Goal: Information Seeking & Learning: Check status

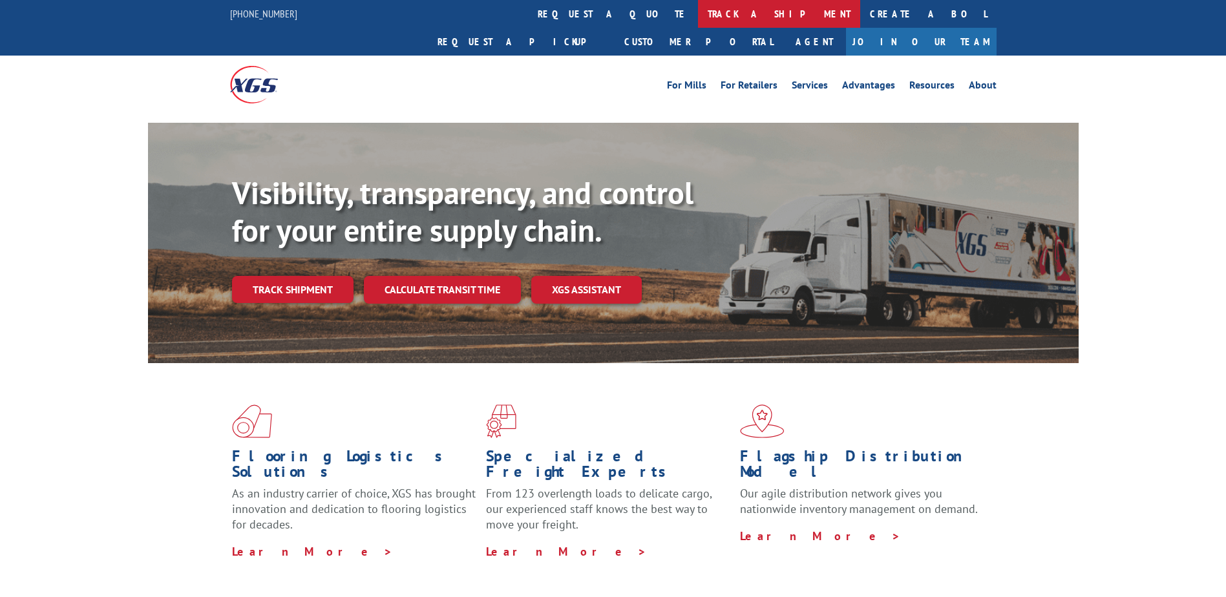
drag, startPoint x: 0, startPoint y: 0, endPoint x: 601, endPoint y: 15, distance: 601.2
click at [698, 15] on link "track a shipment" at bounding box center [779, 14] width 162 height 28
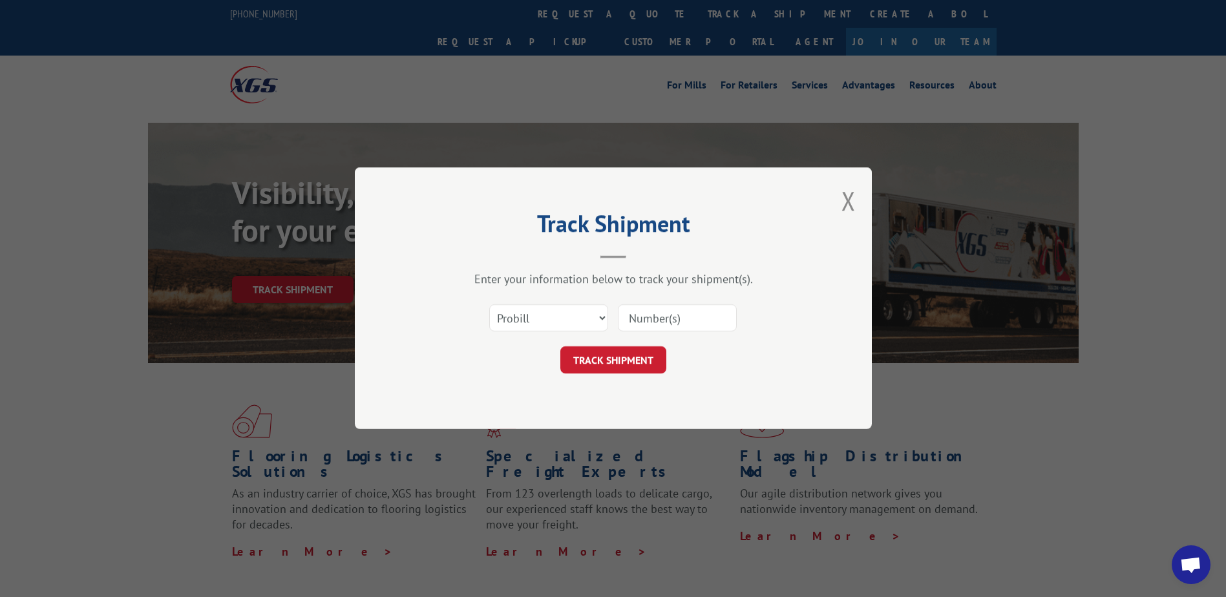
click at [678, 323] on input at bounding box center [677, 318] width 119 height 27
paste input "43515950"
type input "43515950"
click at [657, 320] on input at bounding box center [677, 318] width 119 height 27
paste input "17342256"
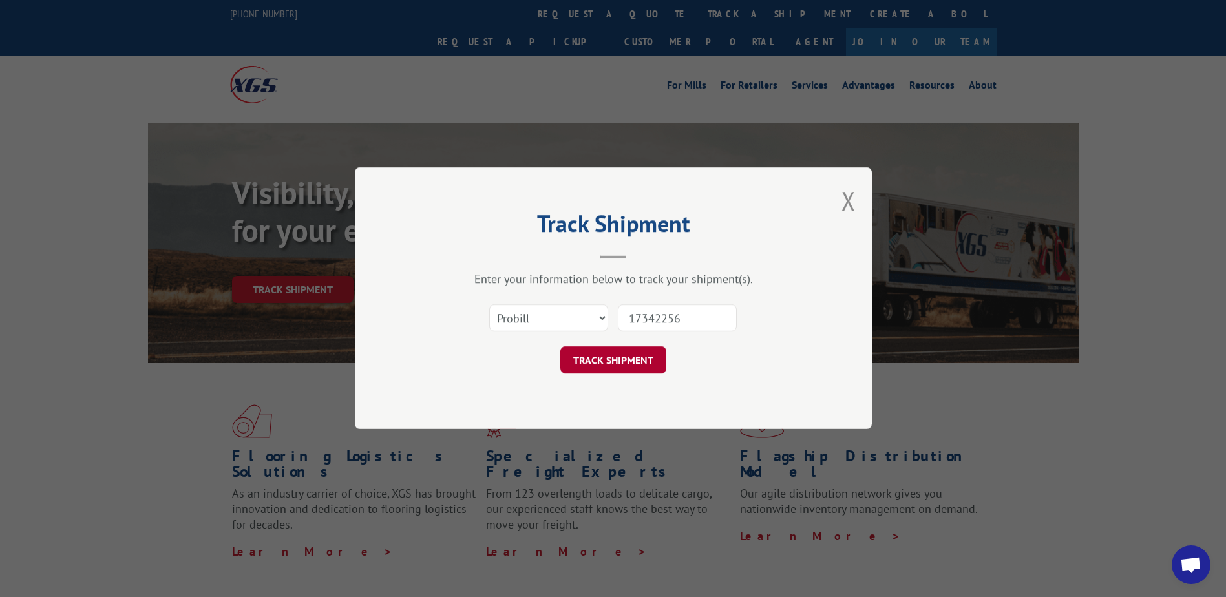
type input "17342256"
click at [633, 369] on button "TRACK SHIPMENT" at bounding box center [613, 360] width 106 height 27
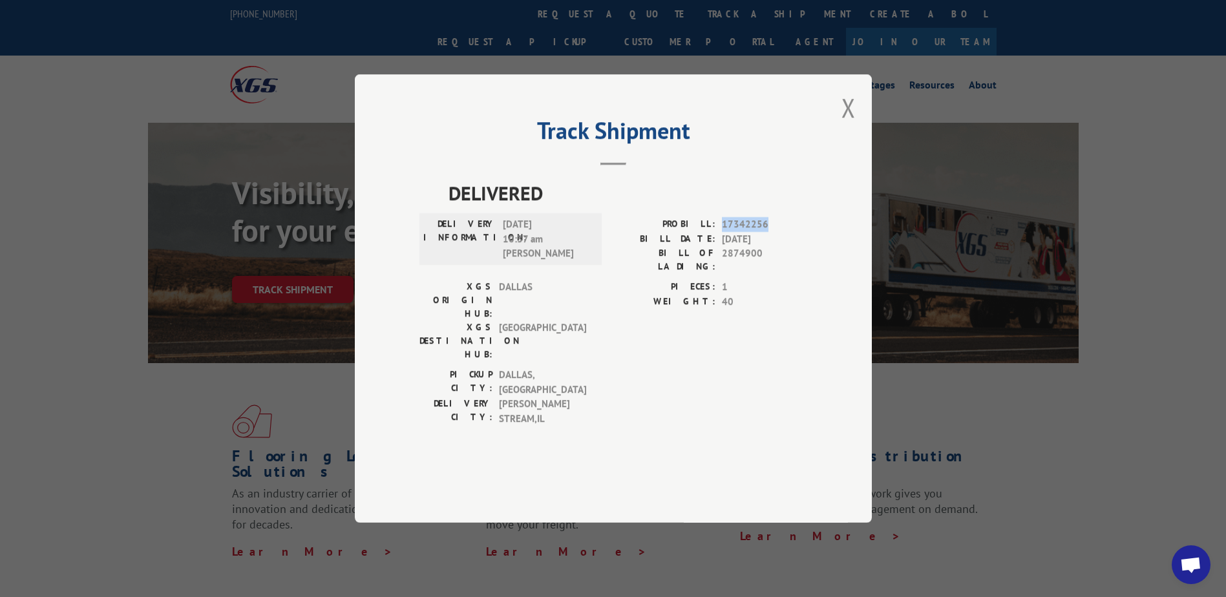
drag, startPoint x: 766, startPoint y: 257, endPoint x: 717, endPoint y: 260, distance: 49.2
click at [717, 232] on div "PROBILL: 17342256" at bounding box center [710, 224] width 194 height 15
copy div "17342256"
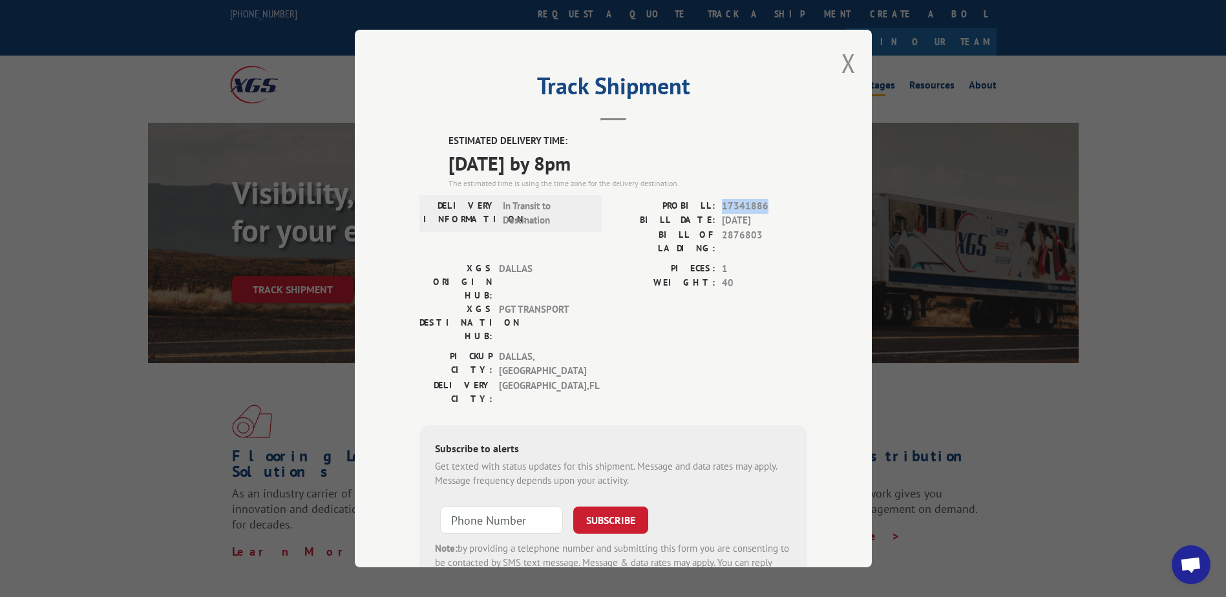
click at [845, 64] on button "Close modal" at bounding box center [848, 63] width 14 height 34
